Goal: Task Accomplishment & Management: Use online tool/utility

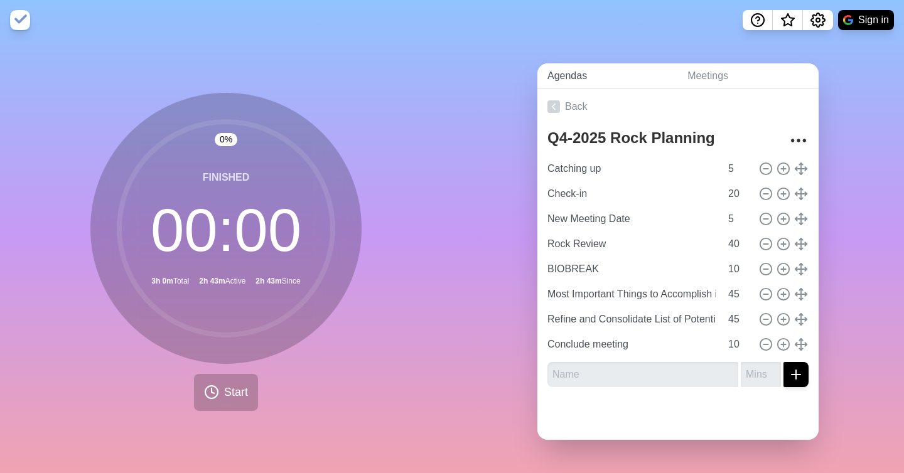
click at [579, 78] on link "Agendas" at bounding box center [607, 76] width 140 height 26
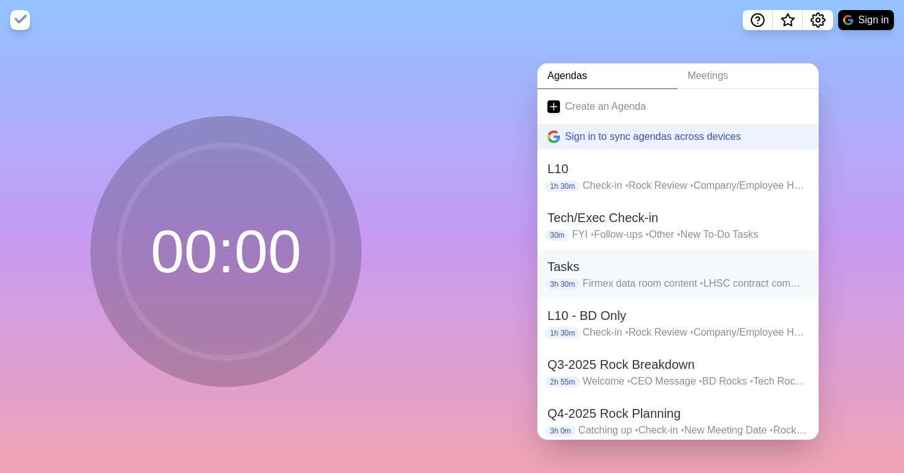
click at [608, 275] on h2 "Tasks" at bounding box center [677, 266] width 261 height 19
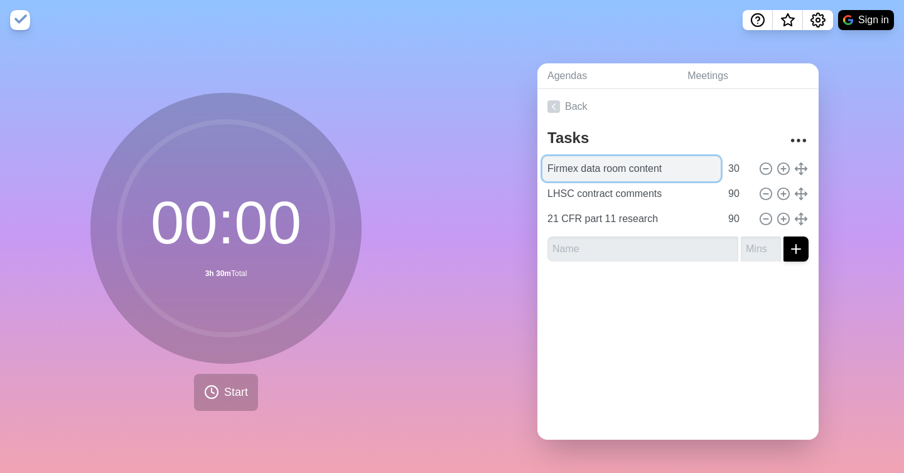
click at [627, 170] on input "Firmex data room content" at bounding box center [631, 168] width 178 height 25
type input "E"
type input "U"
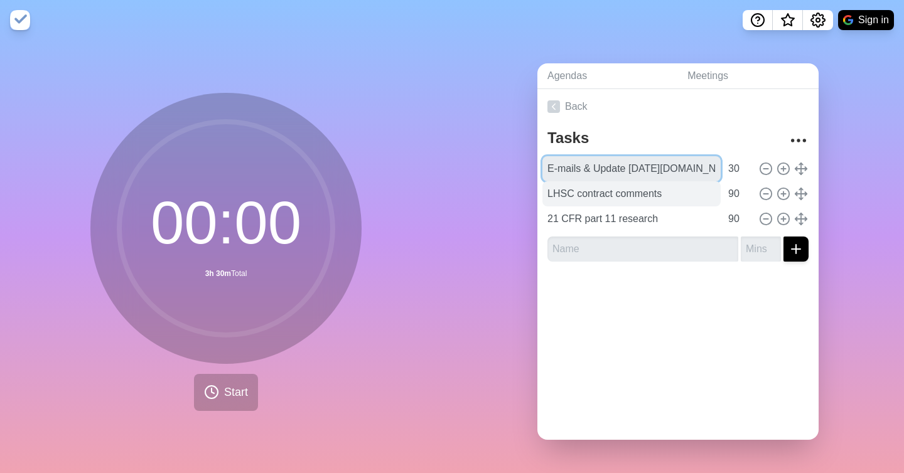
type input "E-mails & Update [DATE][DOMAIN_NAME]"
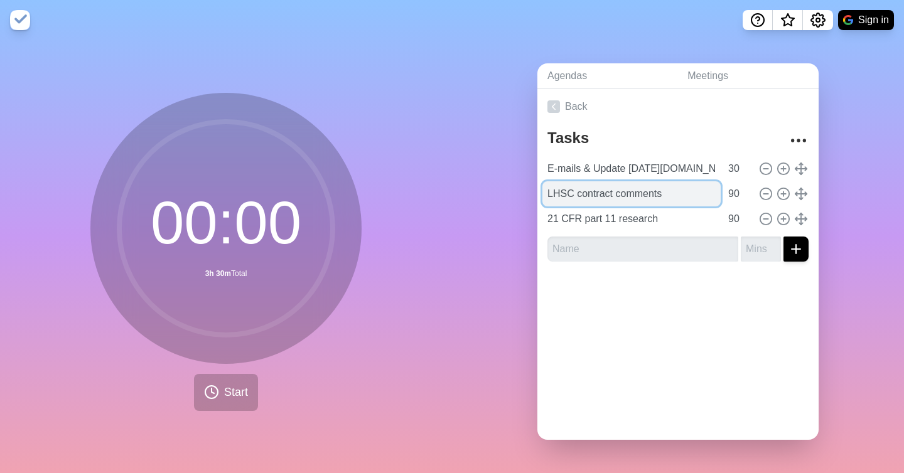
click at [592, 193] on input "LHSC contract comments" at bounding box center [631, 193] width 178 height 25
click at [609, 193] on input "LHSC contract comments" at bounding box center [631, 193] width 178 height 25
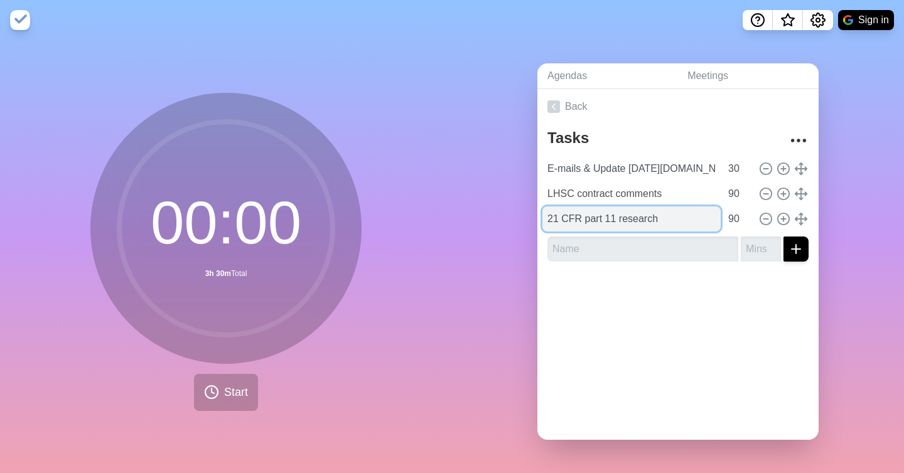
click at [621, 222] on input "21 CFR part 11 research" at bounding box center [631, 219] width 178 height 25
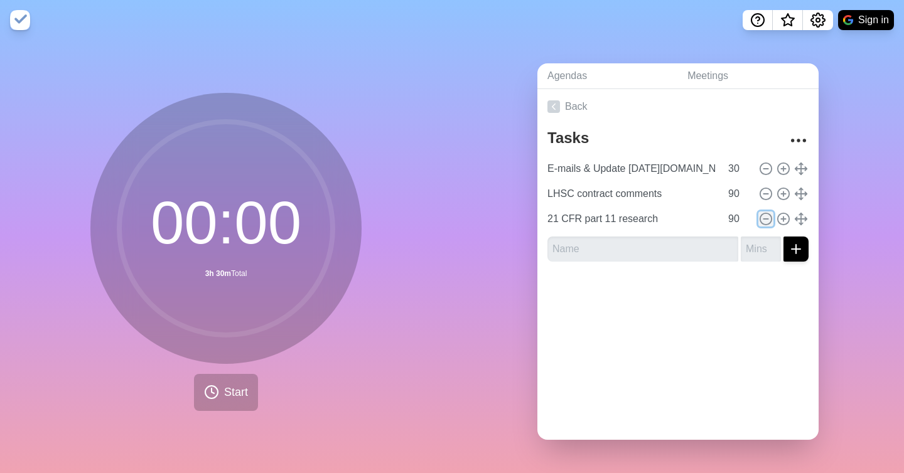
click at [766, 219] on icon at bounding box center [766, 219] width 14 height 14
